Goal: Transaction & Acquisition: Download file/media

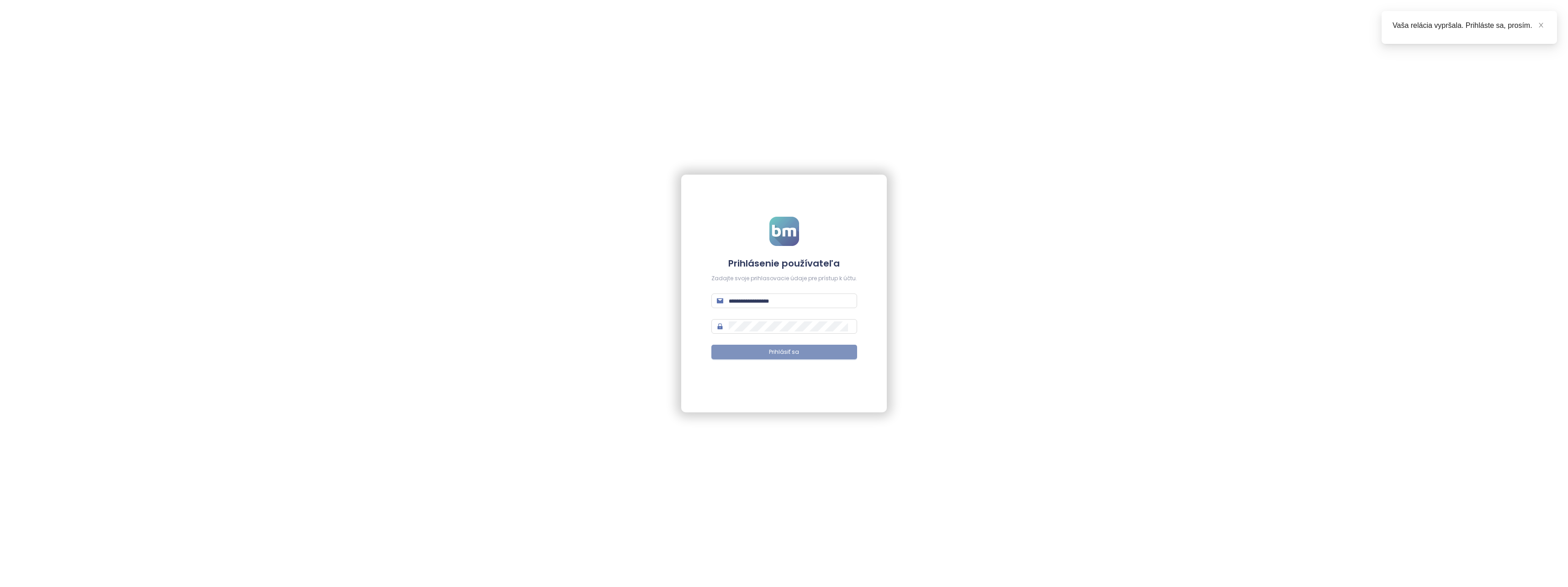
type input "**********"
click at [683, 355] on button "Prihlásiť sa" at bounding box center [784, 352] width 145 height 15
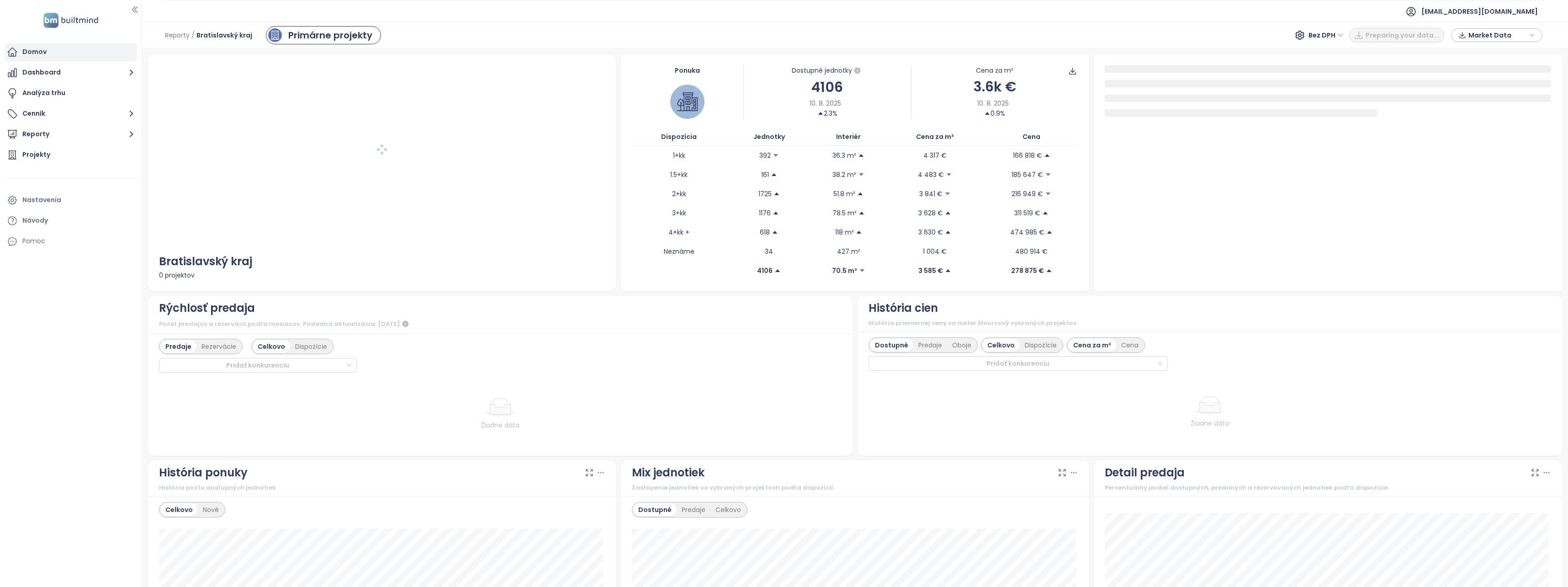
click at [51, 51] on div "Domov" at bounding box center [71, 52] width 133 height 18
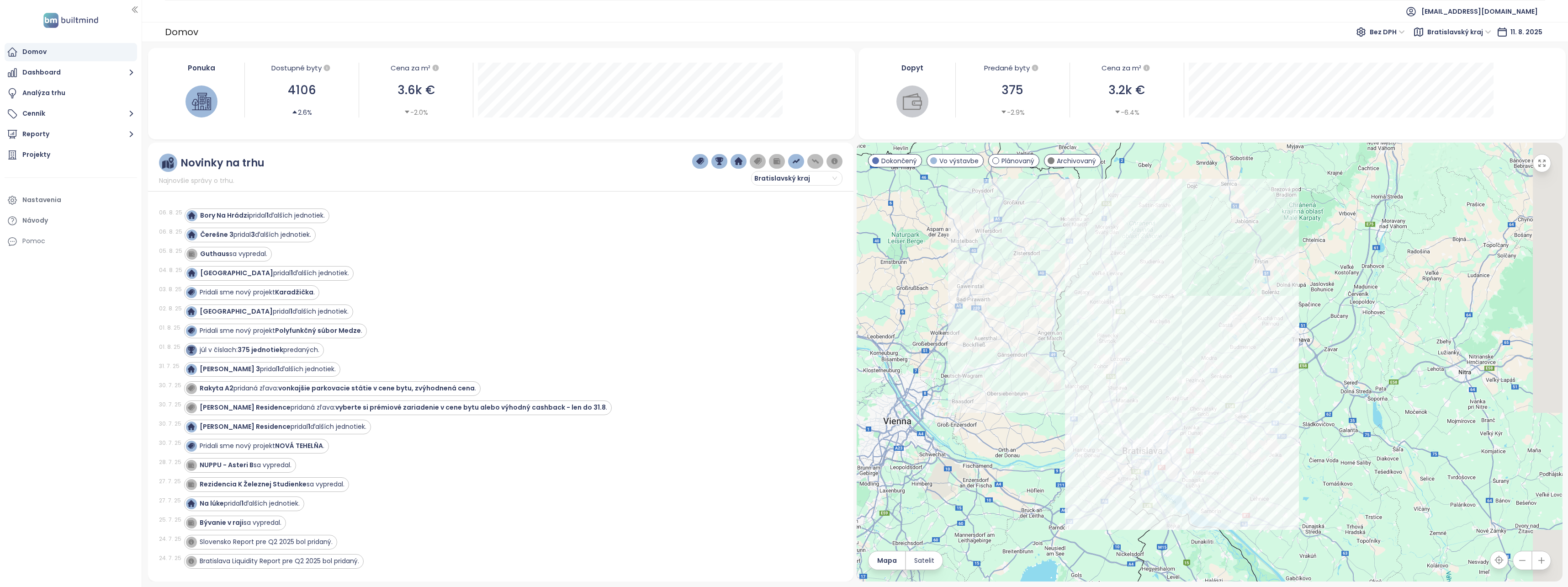
drag, startPoint x: 1175, startPoint y: 352, endPoint x: 1120, endPoint y: 345, distance: 55.4
click at [683, 345] on div at bounding box center [1209, 362] width 705 height 439
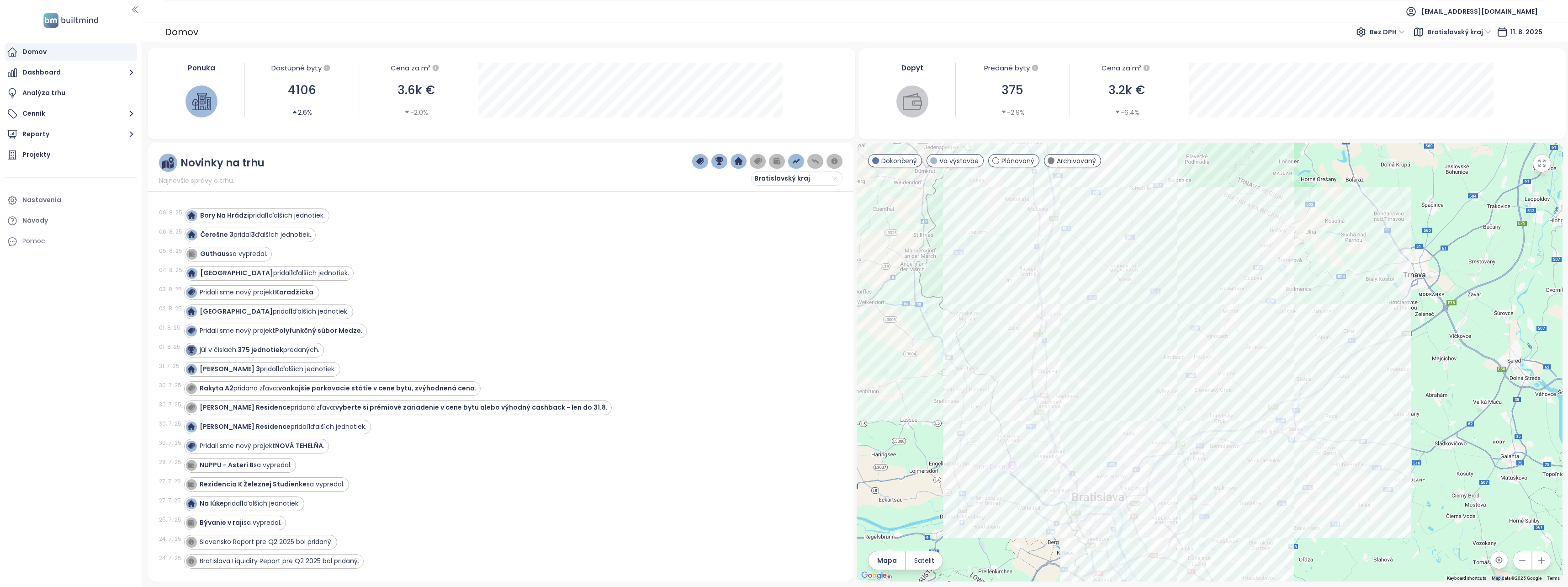
drag, startPoint x: 1150, startPoint y: 413, endPoint x: 1096, endPoint y: 314, distance: 112.8
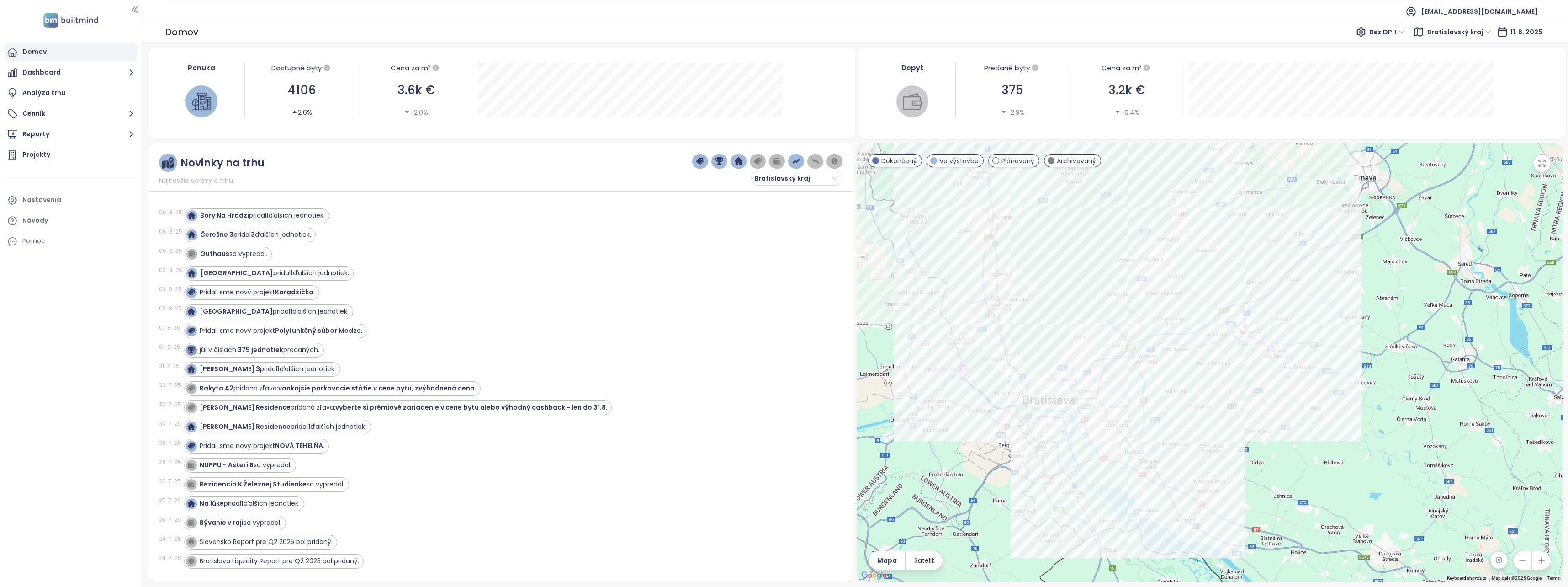
drag, startPoint x: 1096, startPoint y: 314, endPoint x: 1091, endPoint y: 294, distance: 20.6
click at [683, 294] on div at bounding box center [1209, 362] width 705 height 439
click at [683, 176] on span "Bratislavský kraj" at bounding box center [796, 178] width 83 height 14
drag, startPoint x: 805, startPoint y: 283, endPoint x: 842, endPoint y: 286, distance: 37.1
click at [683, 283] on div "Bazova" at bounding box center [797, 284] width 77 height 10
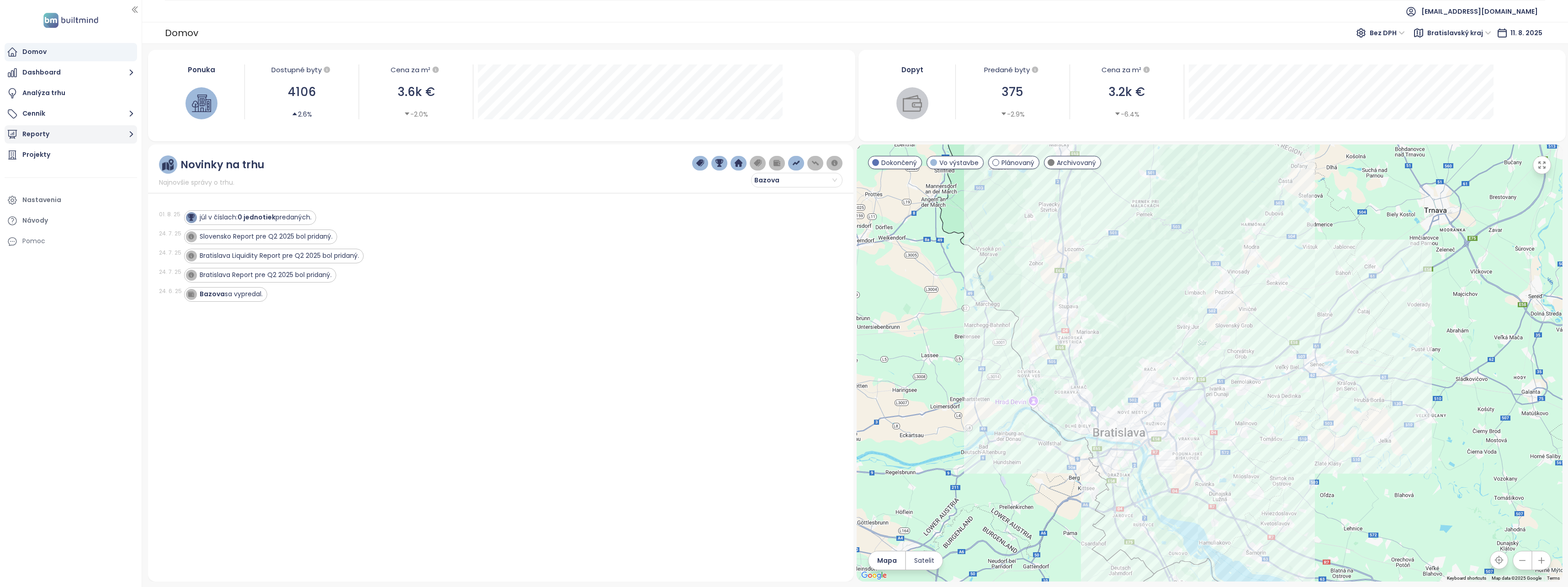
click at [77, 135] on button "Reporty" at bounding box center [71, 135] width 133 height 18
click at [88, 223] on div "Downtown BA" at bounding box center [73, 225] width 124 height 15
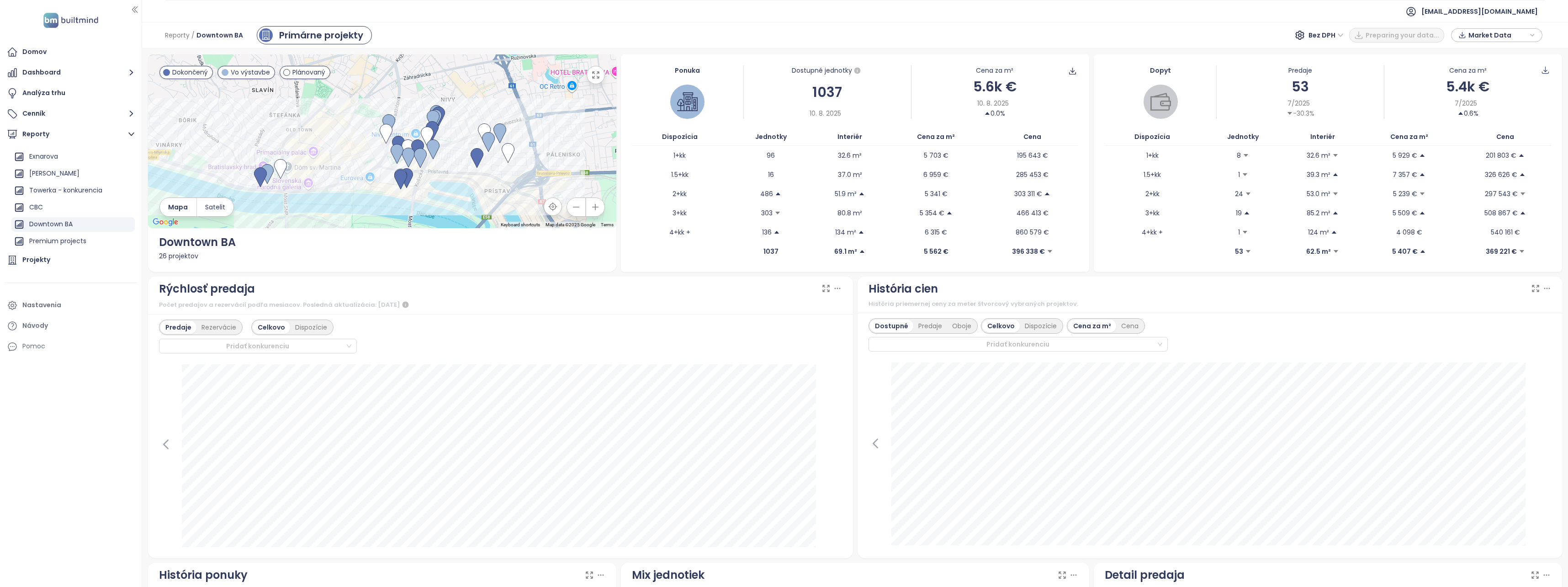
drag, startPoint x: 492, startPoint y: 172, endPoint x: 486, endPoint y: 195, distance: 23.8
click at [486, 195] on div at bounding box center [382, 141] width 468 height 174
click at [683, 41] on span "Market Data" at bounding box center [1497, 35] width 59 height 14
click at [683, 138] on span "Stiahnuť" at bounding box center [1484, 136] width 29 height 10
